Goal: Navigation & Orientation: Find specific page/section

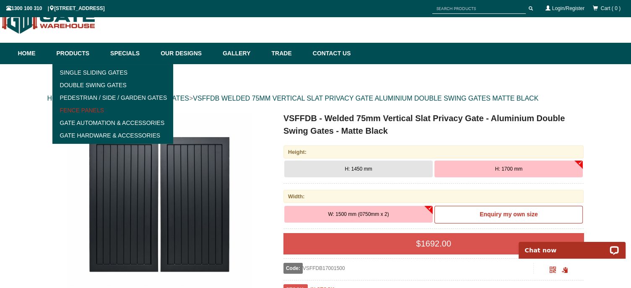
click at [74, 109] on link "Fence Panels" at bounding box center [113, 110] width 116 height 13
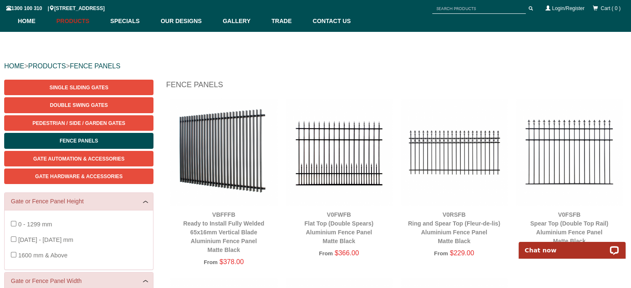
scroll to position [52, 0]
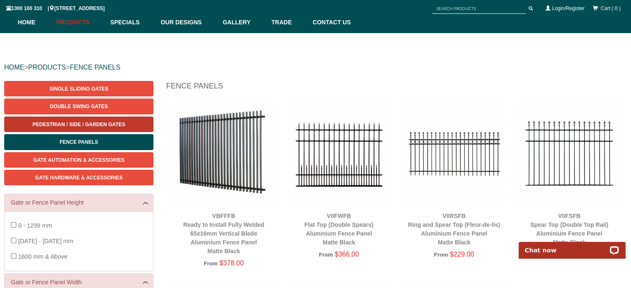
click at [112, 122] on span "Pedestrian / Side / Garden Gates" at bounding box center [79, 125] width 93 height 6
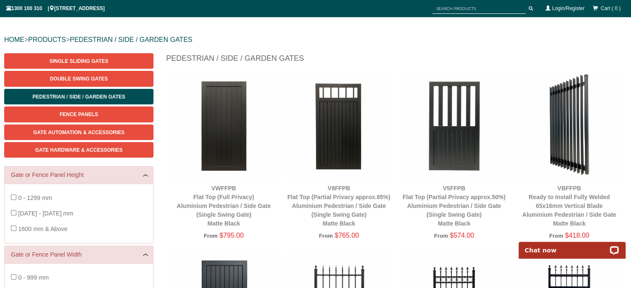
scroll to position [65, 0]
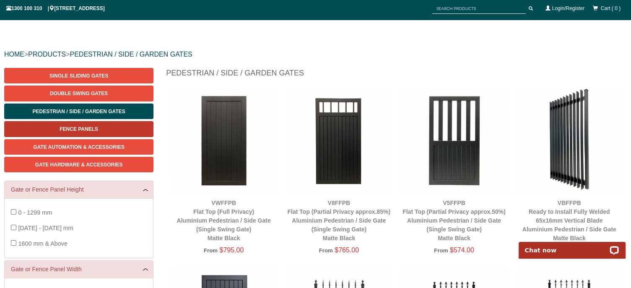
click at [72, 126] on span "Fence Panels" at bounding box center [79, 129] width 39 height 6
